Goal: Book appointment/travel/reservation

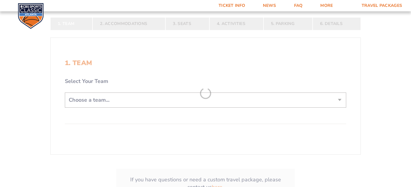
scroll to position [119, 0]
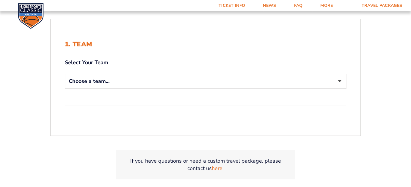
click at [107, 80] on select "Choose a team... [US_STATE] Wildcats [US_STATE] State Buckeyes [US_STATE] Tar H…" at bounding box center [205, 81] width 281 height 15
select select "12756"
click at [65, 74] on select "Choose a team... [US_STATE] Wildcats [US_STATE] State Buckeyes [US_STATE] Tar H…" at bounding box center [205, 81] width 281 height 15
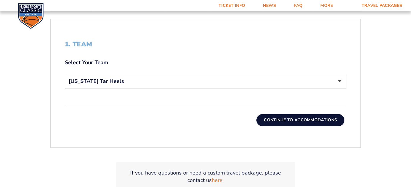
click at [281, 118] on button "Continue To Accommodations" at bounding box center [300, 120] width 88 height 12
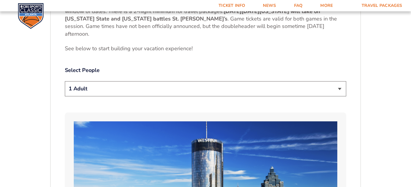
scroll to position [297, 0]
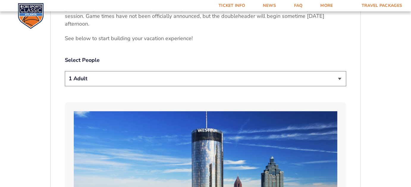
click at [105, 78] on select "1 Adult 2 Adults 3 Adults 4 Adults 2 Adults + 1 Child 2 Adults + 2 Children 2 A…" at bounding box center [205, 78] width 281 height 15
click at [107, 78] on select "1 Adult 2 Adults 3 Adults 4 Adults 2 Adults + 1 Child 2 Adults + 2 Children 2 A…" at bounding box center [205, 78] width 281 height 15
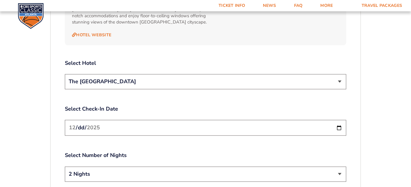
scroll to position [683, 0]
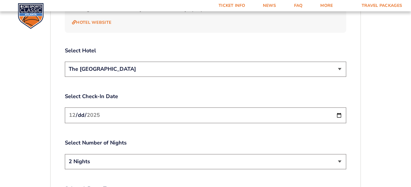
click at [160, 62] on select "The [GEOGRAPHIC_DATA]" at bounding box center [205, 69] width 281 height 15
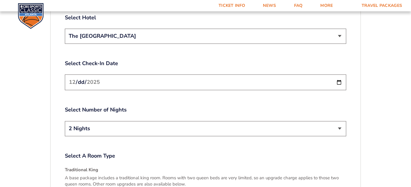
scroll to position [742, 0]
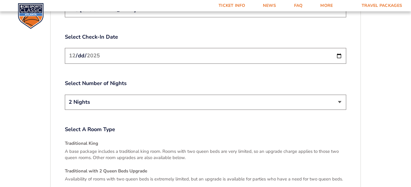
click at [131, 48] on input "[DATE]" at bounding box center [205, 56] width 281 height 16
click at [337, 48] on input "[DATE]" at bounding box center [205, 56] width 281 height 16
click at [338, 48] on input "[DATE]" at bounding box center [205, 56] width 281 height 16
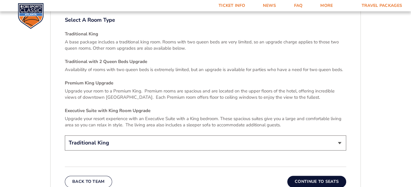
scroll to position [861, 0]
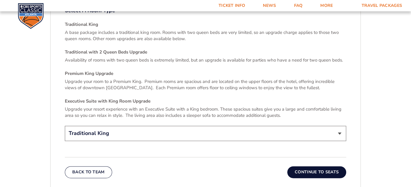
click at [171, 127] on select "Traditional King Traditional with 2 Queen Beds Upgrade (+$45 per night) Premium…" at bounding box center [205, 133] width 281 height 15
click at [213, 98] on h4 "Executive Suite with King Room Upgrade" at bounding box center [205, 101] width 281 height 6
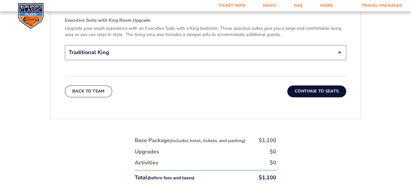
scroll to position [951, 0]
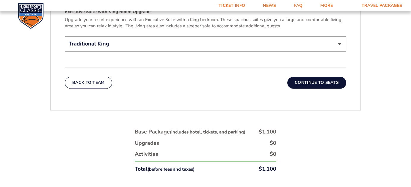
click at [306, 77] on button "Continue To Seats" at bounding box center [316, 83] width 59 height 12
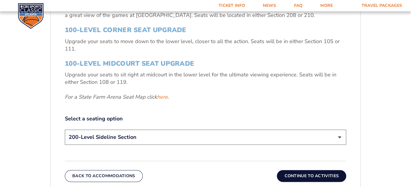
scroll to position [237, 0]
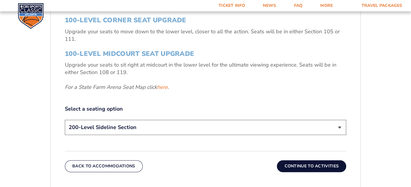
click at [173, 128] on select "200-Level Sideline Section 100-Level Corner Seat Upgrade (+$120 per person) 100…" at bounding box center [205, 127] width 281 height 15
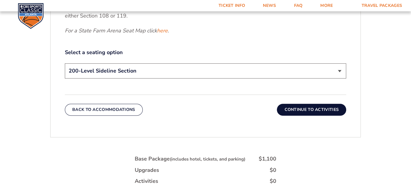
scroll to position [268, 0]
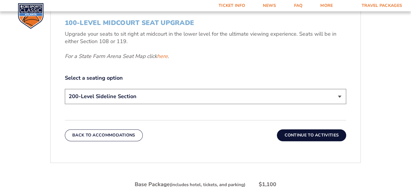
click at [315, 137] on button "Continue To Activities" at bounding box center [311, 135] width 69 height 12
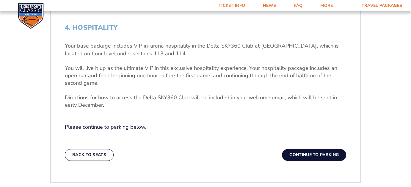
scroll to position [207, 0]
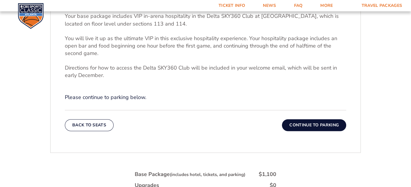
click at [292, 120] on button "Continue To Parking" at bounding box center [314, 125] width 64 height 12
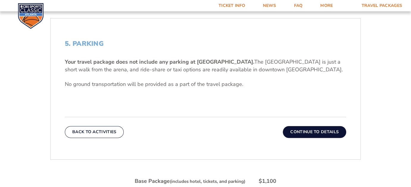
scroll to position [177, 0]
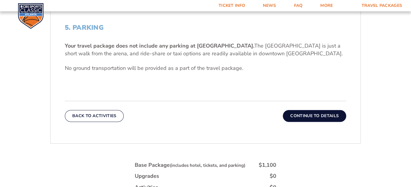
click at [307, 118] on button "Continue To Details" at bounding box center [314, 116] width 63 height 12
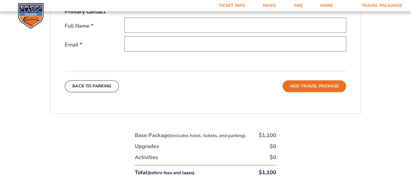
scroll to position [207, 0]
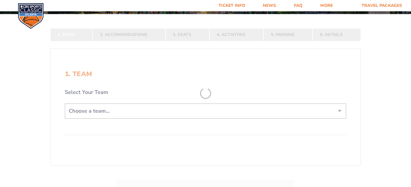
scroll to position [119, 0]
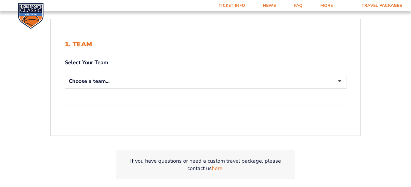
click at [101, 81] on select "Choose a team... [US_STATE] Wildcats [US_STATE] State Buckeyes [US_STATE] Tar H…" at bounding box center [205, 81] width 281 height 15
select select "12756"
click at [65, 74] on select "Choose a team... [US_STATE] Wildcats [US_STATE] State Buckeyes [US_STATE] Tar H…" at bounding box center [205, 81] width 281 height 15
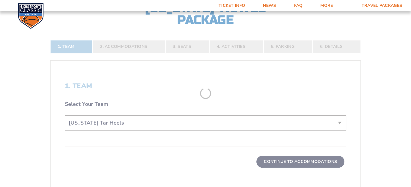
scroll to position [161, 0]
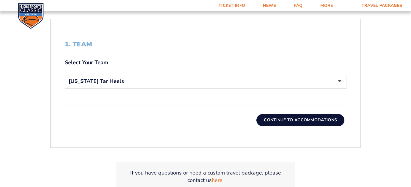
click at [107, 80] on select "Choose a team... [US_STATE] Wildcats [US_STATE] State Buckeyes [US_STATE] Tar H…" at bounding box center [205, 81] width 281 height 15
click at [140, 83] on select "Choose a team... [US_STATE] Wildcats [US_STATE] State Buckeyes [US_STATE] Tar H…" at bounding box center [205, 81] width 281 height 15
click at [282, 119] on button "Continue To Accommodations" at bounding box center [300, 120] width 88 height 12
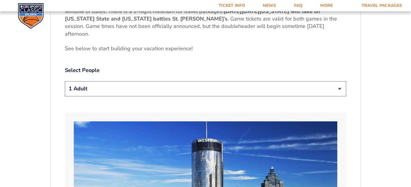
scroll to position [297, 0]
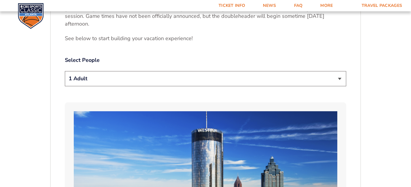
click at [98, 85] on select "1 Adult 2 Adults 3 Adults 4 Adults 2 Adults + 1 Child 2 Adults + 2 Children 2 A…" at bounding box center [205, 78] width 281 height 15
click at [98, 83] on select "1 Adult 2 Adults 3 Adults 4 Adults 2 Adults + 1 Child 2 Adults + 2 Children 2 A…" at bounding box center [205, 78] width 281 height 15
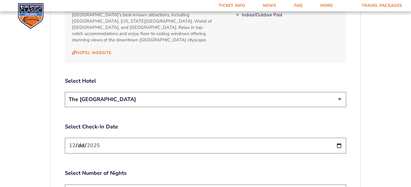
scroll to position [654, 0]
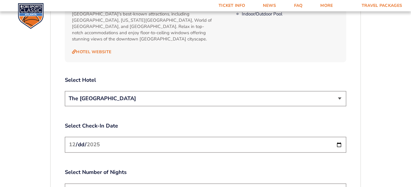
click at [113, 91] on select "The [GEOGRAPHIC_DATA]" at bounding box center [205, 98] width 281 height 15
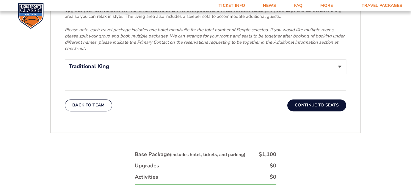
scroll to position [1011, 0]
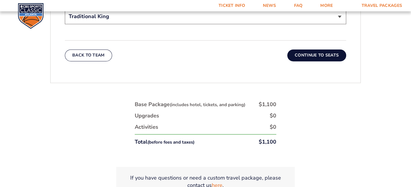
click at [323, 49] on button "Continue To Seats" at bounding box center [316, 55] width 59 height 12
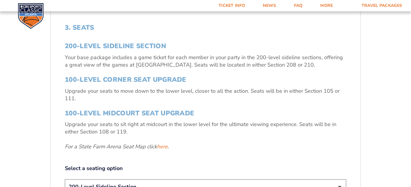
scroll to position [207, 0]
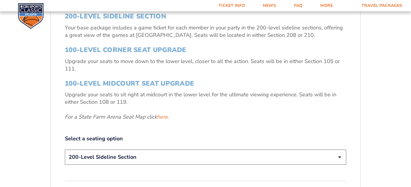
click at [104, 160] on select "200-Level Sideline Section 100-Level Corner Seat Upgrade (+$120 per person) 100…" at bounding box center [205, 157] width 281 height 15
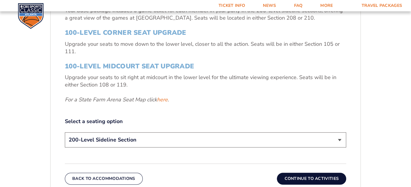
scroll to position [237, 0]
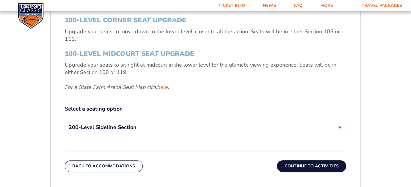
click at [105, 129] on select "200-Level Sideline Section 100-Level Corner Seat Upgrade (+$120 per person) 100…" at bounding box center [205, 127] width 281 height 15
select select "100-Level Midcourt Seat Upgrade"
click at [65, 120] on select "200-Level Sideline Section 100-Level Corner Seat Upgrade (+$120 per person) 100…" at bounding box center [205, 127] width 281 height 15
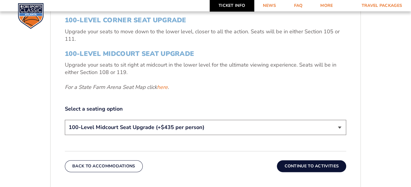
click at [229, 7] on link "Ticket Info" at bounding box center [232, 5] width 44 height 11
